Goal: Information Seeking & Learning: Learn about a topic

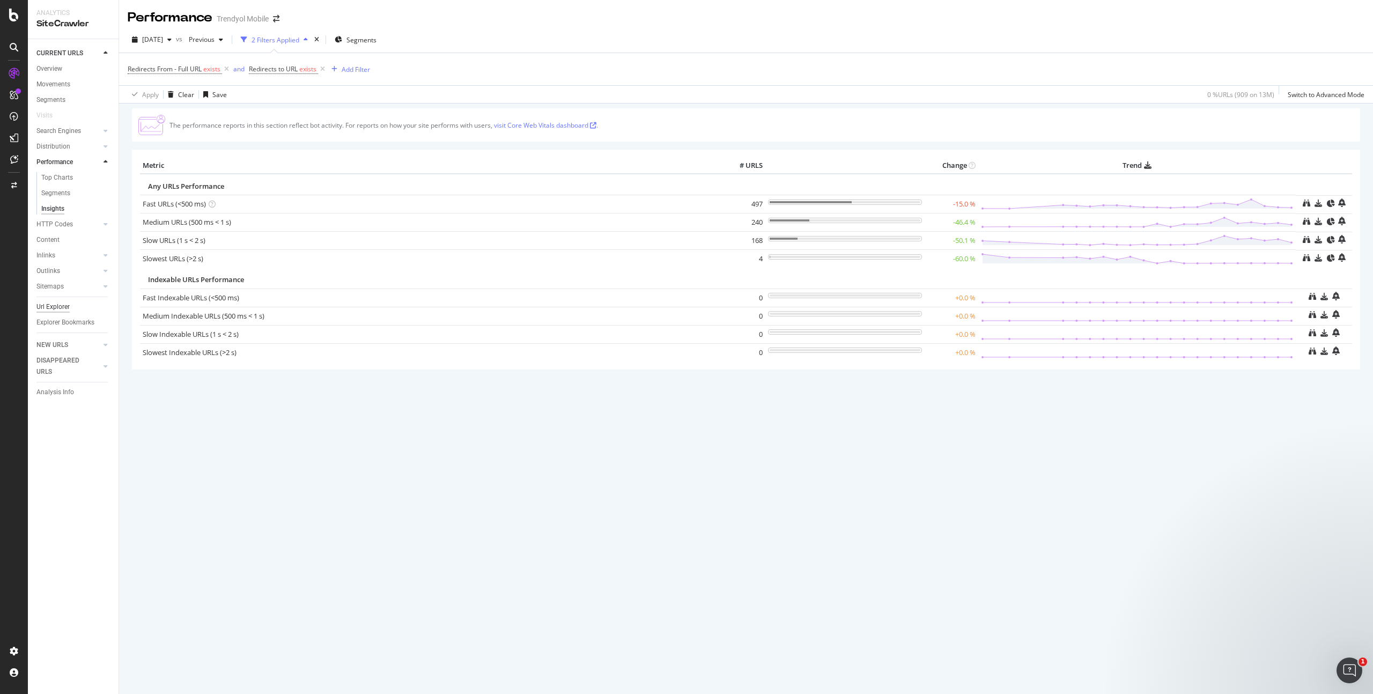
click at [56, 307] on div "Url Explorer" at bounding box center [52, 306] width 33 height 11
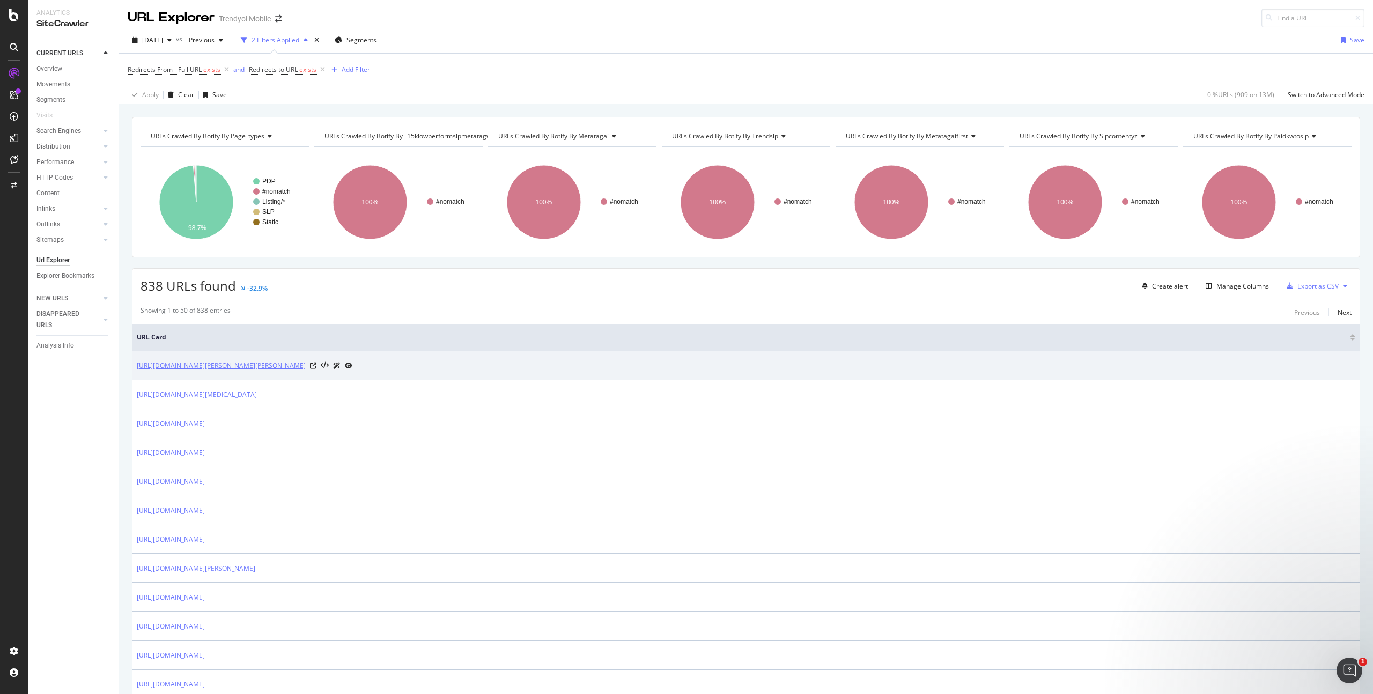
click at [275, 363] on link "[URL][DOMAIN_NAME][PERSON_NAME][PERSON_NAME]" at bounding box center [221, 365] width 169 height 11
click at [277, 363] on link "[URL][DOMAIN_NAME][PERSON_NAME][PERSON_NAME]" at bounding box center [221, 365] width 169 height 11
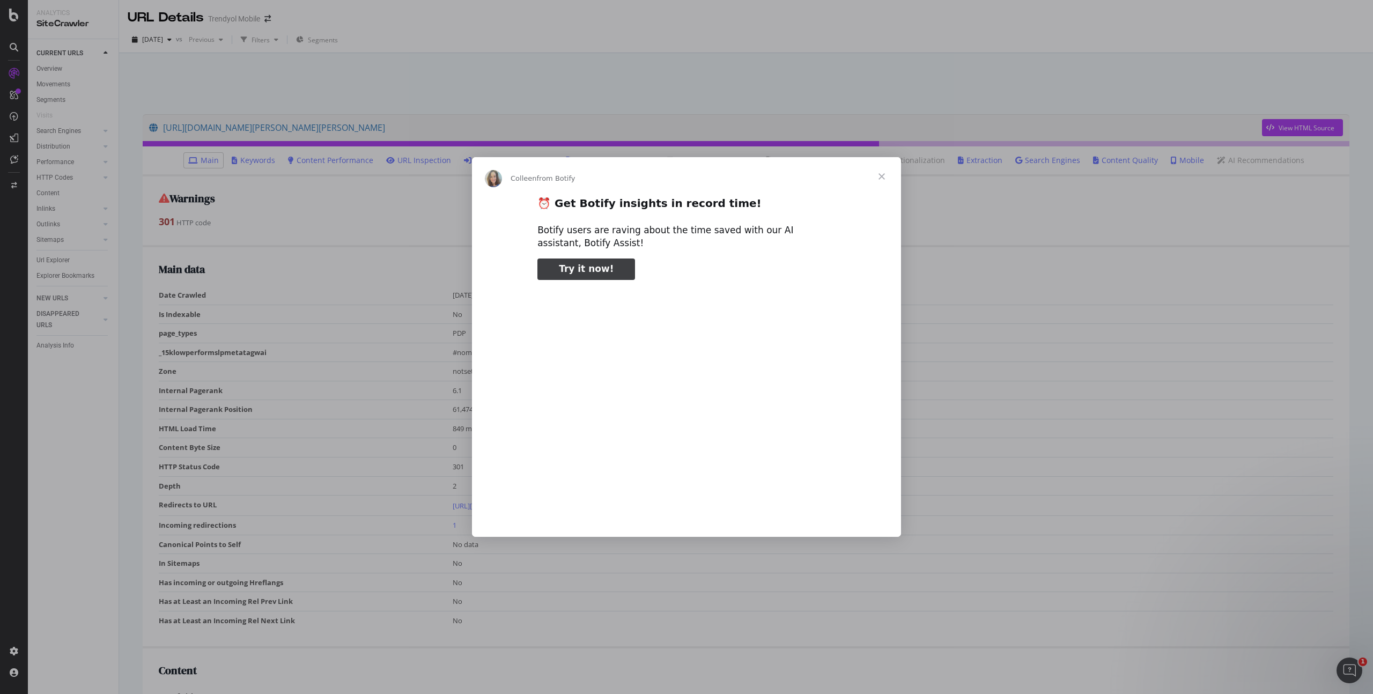
type input "159136"
click at [877, 176] on span "Close" at bounding box center [881, 176] width 39 height 39
